Goal: Task Accomplishment & Management: Manage account settings

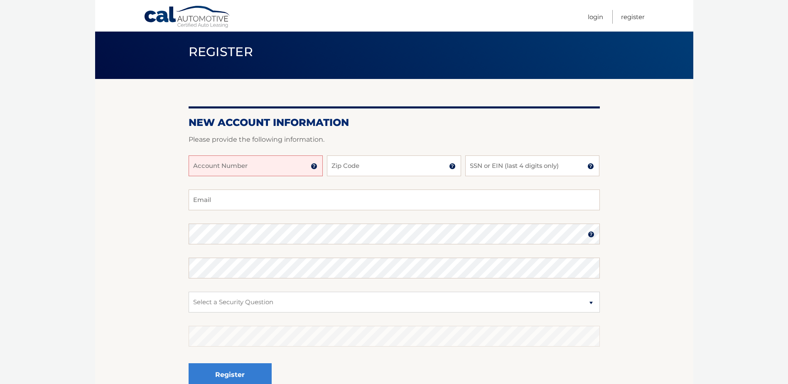
scroll to position [42, 0]
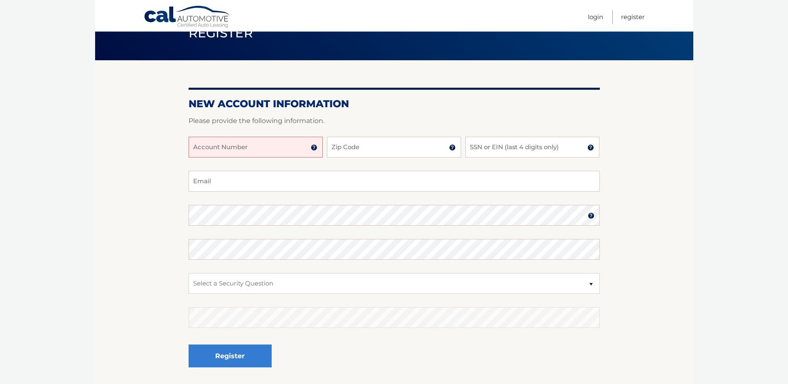
click at [204, 146] on input "Account Number" at bounding box center [256, 147] width 134 height 21
type input "44456025128"
click at [356, 149] on input "Zip Code" at bounding box center [394, 147] width 134 height 21
type input "18045"
click at [483, 151] on input "SSN or EIN (last 4 digits only)" at bounding box center [532, 147] width 134 height 21
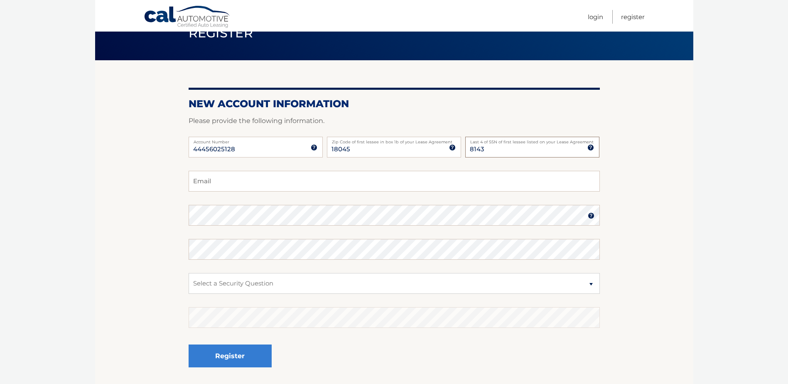
type input "8143"
click at [435, 183] on input "Email" at bounding box center [394, 181] width 411 height 21
type input "jeff.baker@flylock.com"
click at [169, 221] on section "New Account Information Please provide the following information. 44456025128 A…" at bounding box center [394, 222] width 598 height 324
click at [146, 261] on section "New Account Information Please provide the following information. 44456025128 A…" at bounding box center [394, 222] width 598 height 324
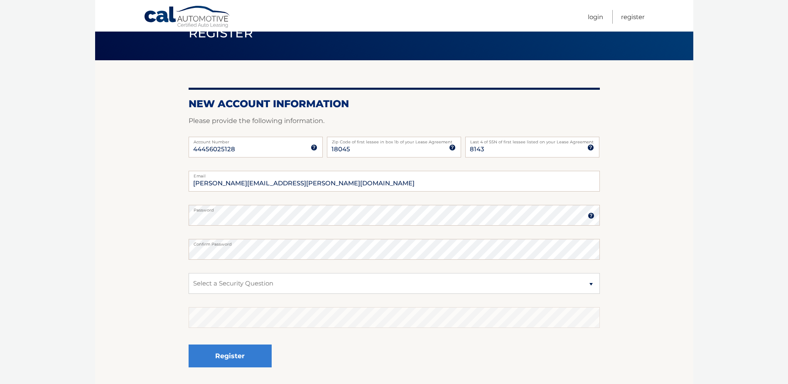
scroll to position [83, 0]
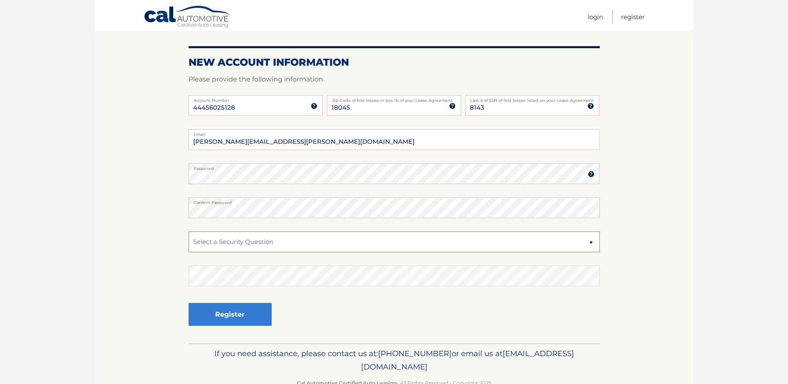
click at [202, 241] on select "Select a Security Question What was the name of your elementary school? What is…" at bounding box center [394, 241] width 411 height 21
select select "3"
click at [189, 231] on select "Select a Security Question What was the name of your elementary school? What is…" at bounding box center [394, 241] width 411 height 21
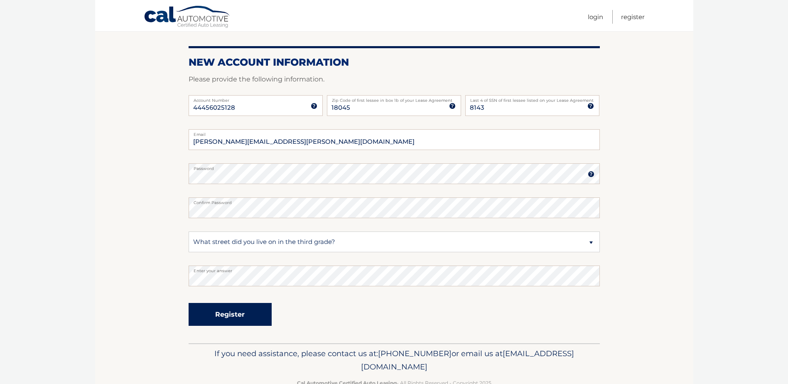
click at [222, 312] on button "Register" at bounding box center [230, 314] width 83 height 23
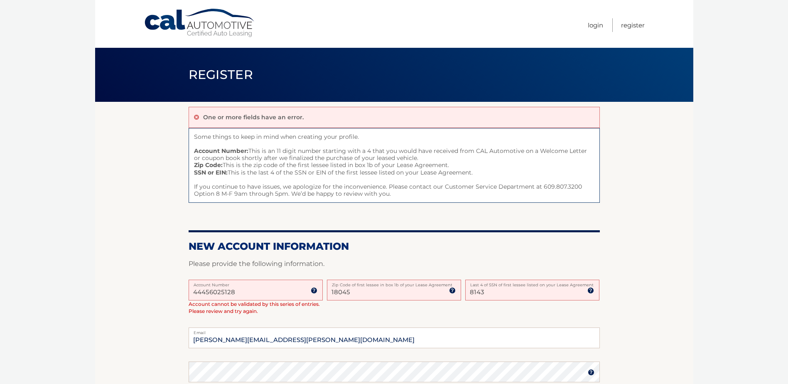
drag, startPoint x: 493, startPoint y: 292, endPoint x: 466, endPoint y: 293, distance: 26.6
click at [466, 293] on input "8143" at bounding box center [532, 290] width 134 height 21
type input "9659"
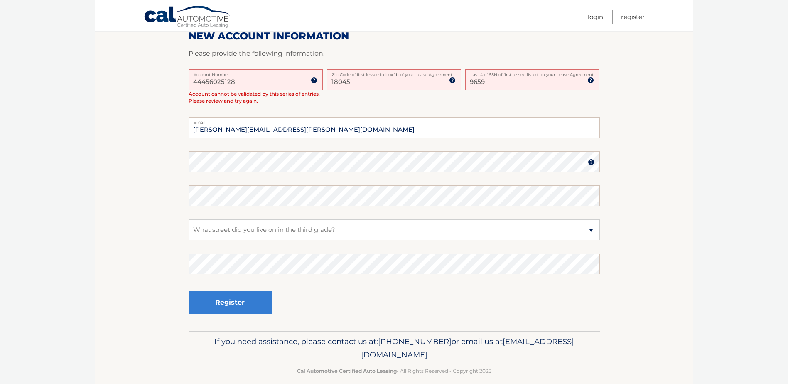
scroll to position [221, 0]
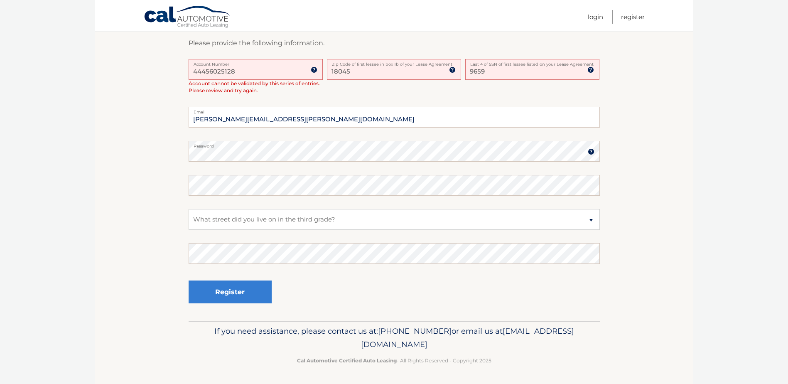
click at [148, 148] on section "One or more fields have an error. Some things to keep in mind when creating you…" at bounding box center [394, 100] width 598 height 439
click at [140, 219] on section "One or more fields have an error. Some things to keep in mind when creating you…" at bounding box center [394, 100] width 598 height 439
click at [223, 222] on select "Select a Security Question What was the name of your elementary school? What is…" at bounding box center [394, 219] width 411 height 21
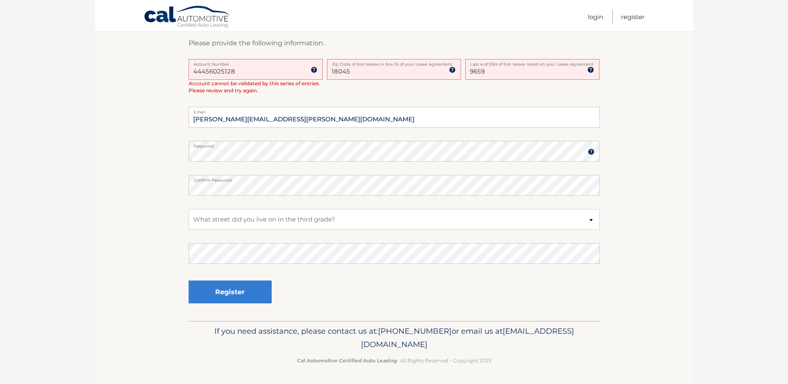
click at [169, 235] on section "One or more fields have an error. Some things to keep in mind when creating you…" at bounding box center [394, 100] width 598 height 439
click at [236, 290] on button "Register" at bounding box center [230, 291] width 83 height 23
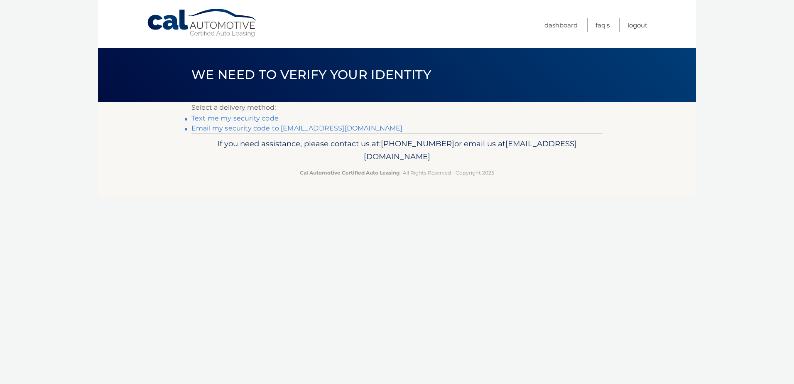
click at [585, 183] on footer "If you need assistance, please contact us at: [PHONE_NUMBER] or email us at [EM…" at bounding box center [397, 164] width 598 height 63
click at [585, 183] on footer "If you need assistance, please contact us at: 609-807-3200 or email us at Custo…" at bounding box center [397, 164] width 598 height 63
click at [245, 119] on link "Text me my security code" at bounding box center [234, 118] width 87 height 8
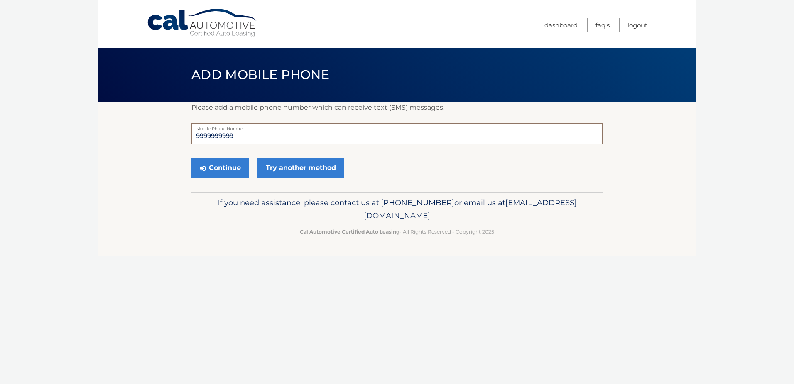
drag, startPoint x: 245, startPoint y: 137, endPoint x: 167, endPoint y: 141, distance: 78.2
click at [167, 141] on section "Please add a mobile phone number which can receive text (SMS) messages. 9999999…" at bounding box center [397, 147] width 598 height 91
type input "6102976760"
click at [236, 164] on button "Continue" at bounding box center [220, 167] width 58 height 21
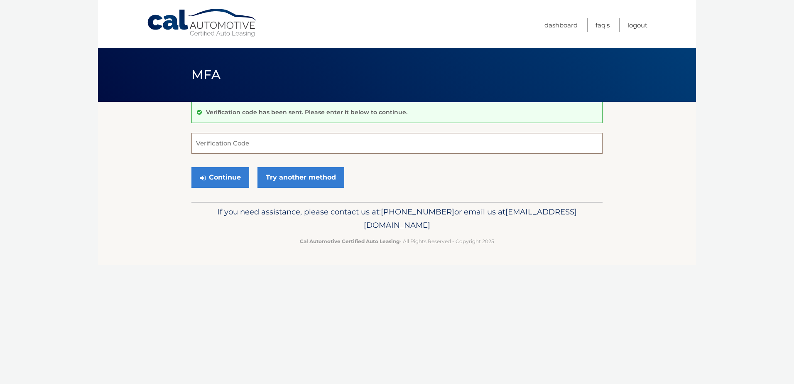
click at [208, 146] on input "Verification Code" at bounding box center [396, 143] width 411 height 21
type input "247660"
click at [217, 181] on button "Continue" at bounding box center [220, 177] width 58 height 21
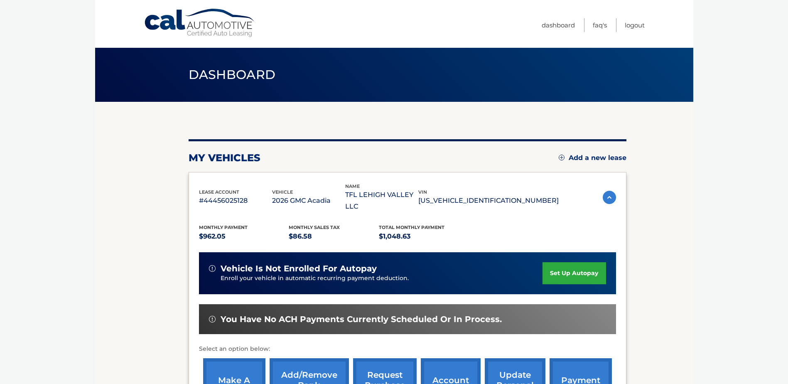
click at [558, 262] on link "set up autopay" at bounding box center [573, 273] width 63 height 22
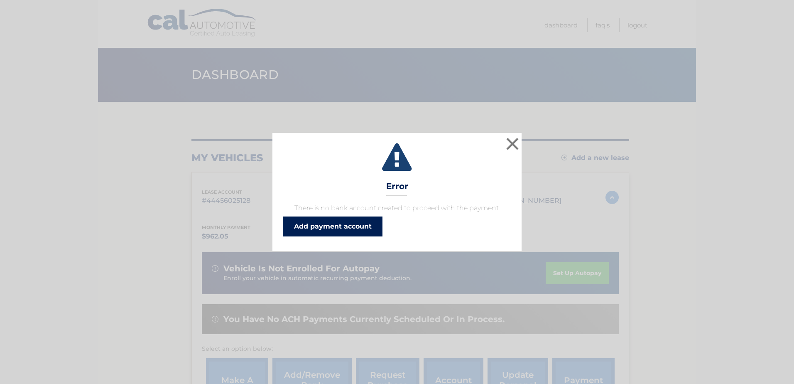
click at [349, 223] on link "Add payment account" at bounding box center [333, 226] width 100 height 20
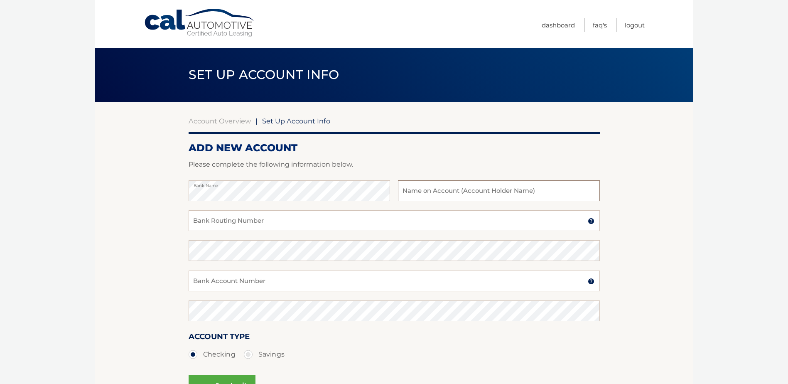
click at [412, 194] on input "text" at bounding box center [498, 190] width 201 height 21
type input "TFL Lehigh Valley LLC"
click at [351, 224] on input "Bank Routing Number" at bounding box center [394, 220] width 411 height 21
type input "031300012"
click at [276, 285] on input "Bank Account Number" at bounding box center [394, 280] width 411 height 21
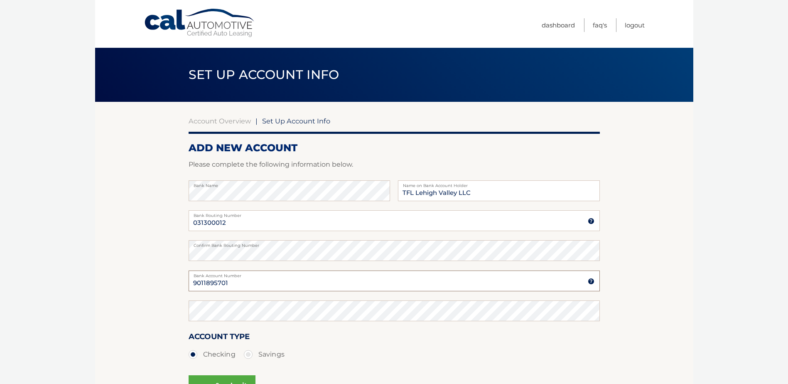
type input "9011895701"
click at [65, 310] on body "Cal Automotive Menu Dashboard FAQ's Logout |" at bounding box center [394, 192] width 788 height 384
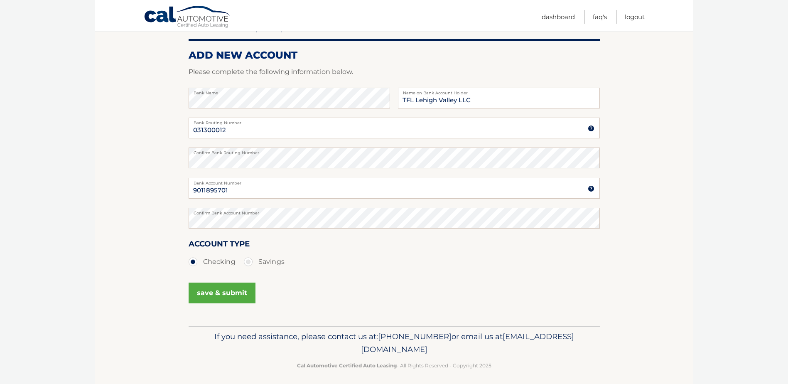
scroll to position [98, 0]
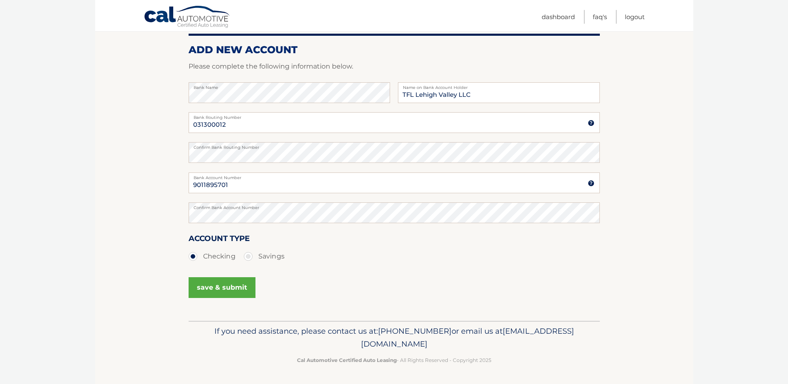
click at [216, 290] on button "save & submit" at bounding box center [222, 287] width 67 height 21
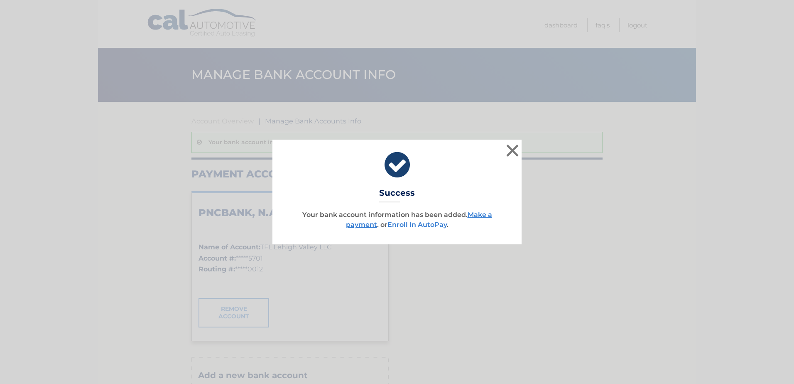
click at [433, 223] on link "Enroll In AutoPay" at bounding box center [416, 225] width 59 height 8
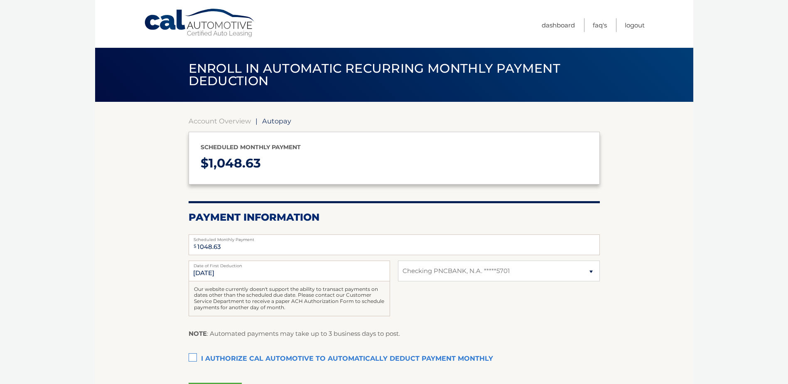
select select "ZjU5MWM2NGQtM2RlZC00ODMwLWFmYTktOWQ0ZDBiZmY3OTVm"
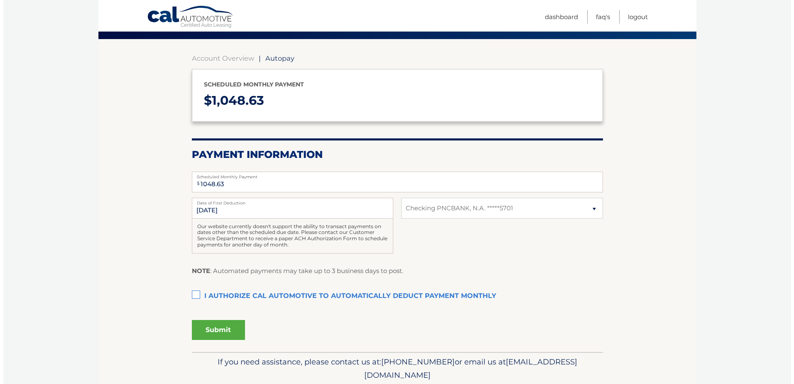
scroll to position [83, 0]
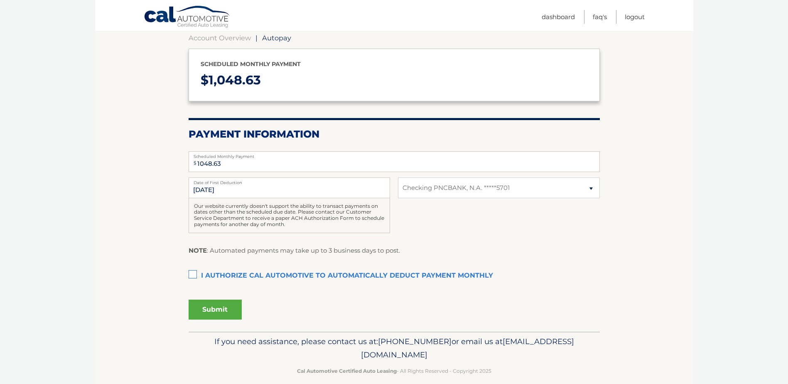
click at [194, 273] on label "I authorize cal automotive to automatically deduct payment monthly This checkbo…" at bounding box center [394, 275] width 411 height 17
click at [0, 0] on input "I authorize cal automotive to automatically deduct payment monthly This checkbo…" at bounding box center [0, 0] width 0 height 0
drag, startPoint x: 221, startPoint y: 162, endPoint x: 196, endPoint y: 160, distance: 25.0
click at [196, 160] on div "$ 1048.63 Scheduled Monthly Payment" at bounding box center [394, 161] width 411 height 21
click at [211, 309] on button "Submit" at bounding box center [215, 309] width 53 height 20
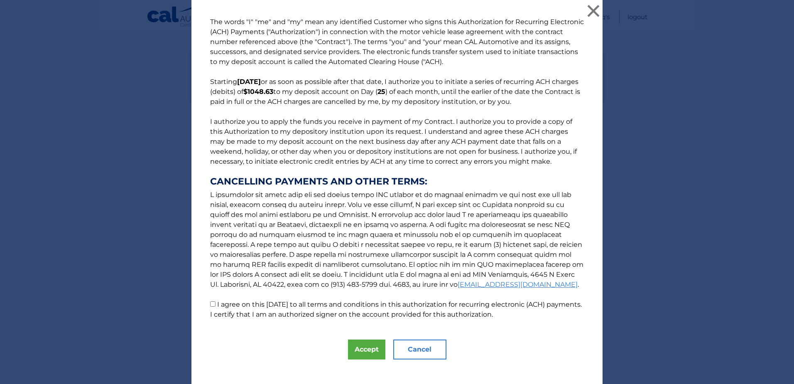
click at [210, 304] on input "I agree on this 10/07/2025 to all terms and conditions in this authorization fo…" at bounding box center [212, 303] width 5 height 5
checkbox input "true"
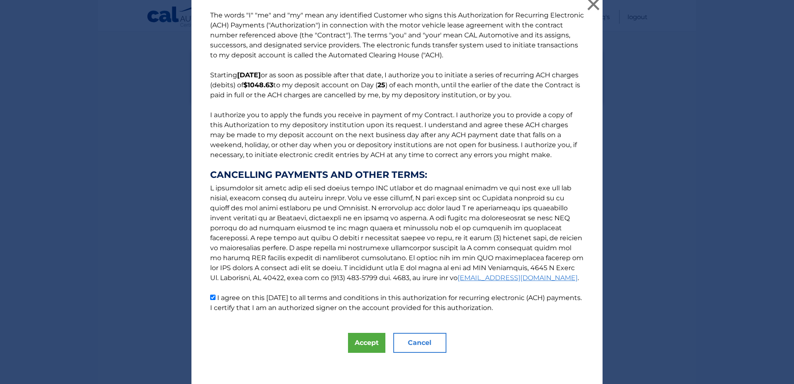
scroll to position [9, 0]
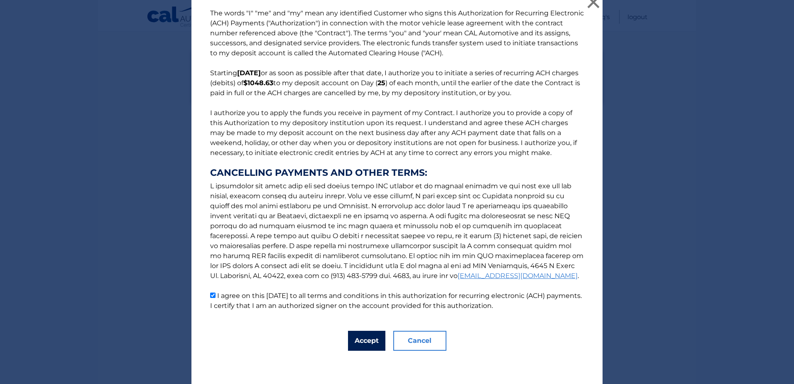
click at [362, 338] on button "Accept" at bounding box center [366, 341] width 37 height 20
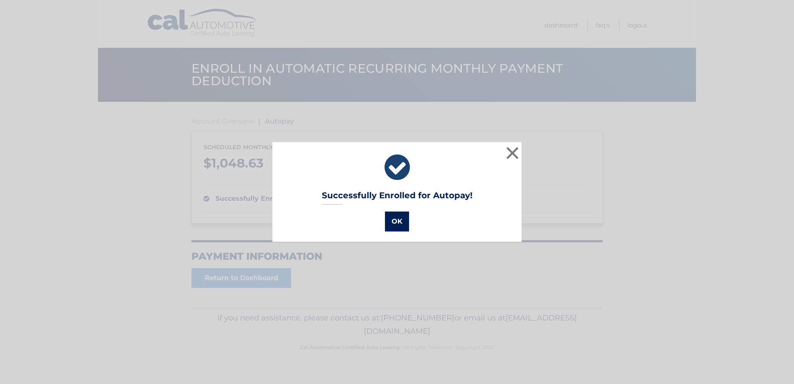
click at [395, 221] on button "OK" at bounding box center [397, 221] width 24 height 20
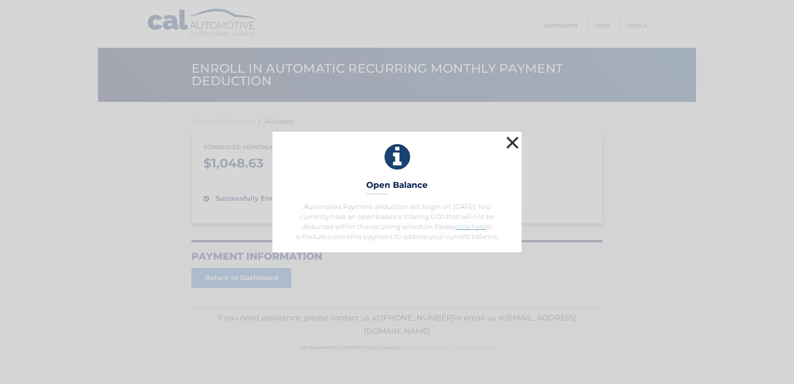
click at [509, 142] on button "×" at bounding box center [512, 142] width 17 height 17
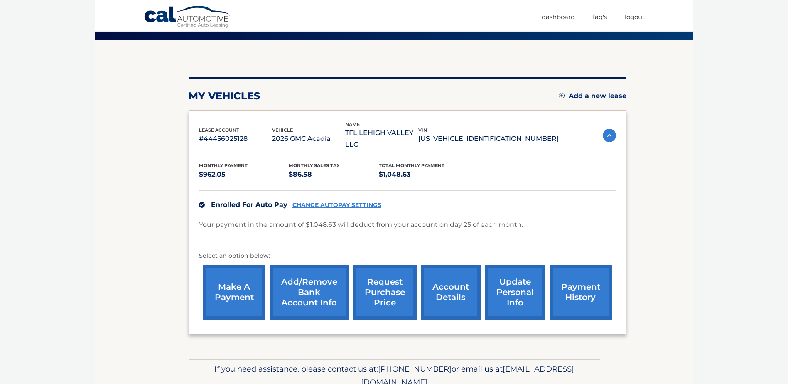
scroll to position [42, 0]
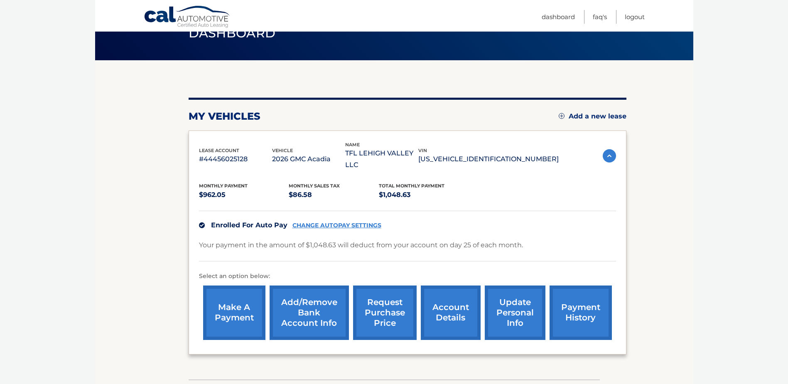
drag, startPoint x: 759, startPoint y: 0, endPoint x: 697, endPoint y: 141, distance: 153.6
click at [697, 141] on body "Cal Automotive Menu Dashboard FAQ's Logout" at bounding box center [394, 150] width 788 height 384
click at [211, 17] on link "Cal Automotive" at bounding box center [187, 17] width 87 height 24
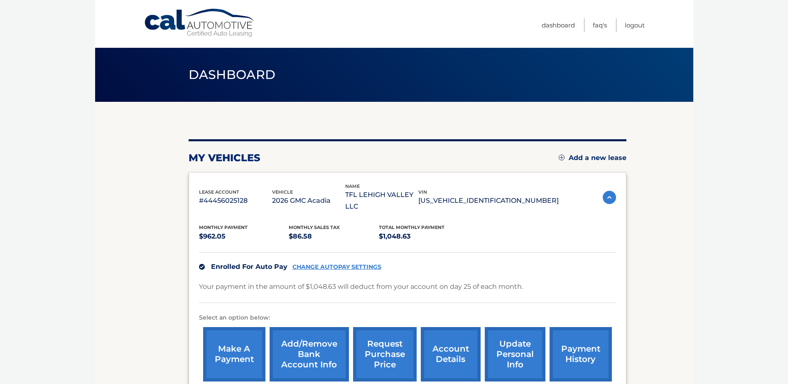
drag, startPoint x: 697, startPoint y: 0, endPoint x: 767, endPoint y: 134, distance: 151.2
click at [770, 137] on body "Cal Automotive Menu Dashboard FAQ's Logout" at bounding box center [394, 192] width 788 height 384
click at [581, 340] on link "payment history" at bounding box center [580, 354] width 62 height 54
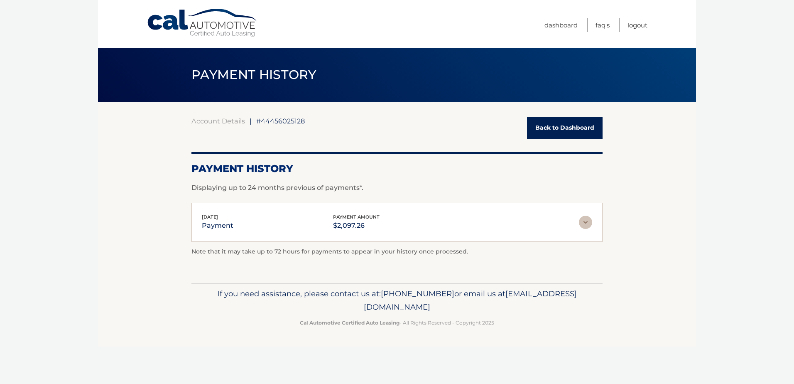
click at [591, 219] on img at bounding box center [585, 222] width 13 height 13
